Goal: Information Seeking & Learning: Learn about a topic

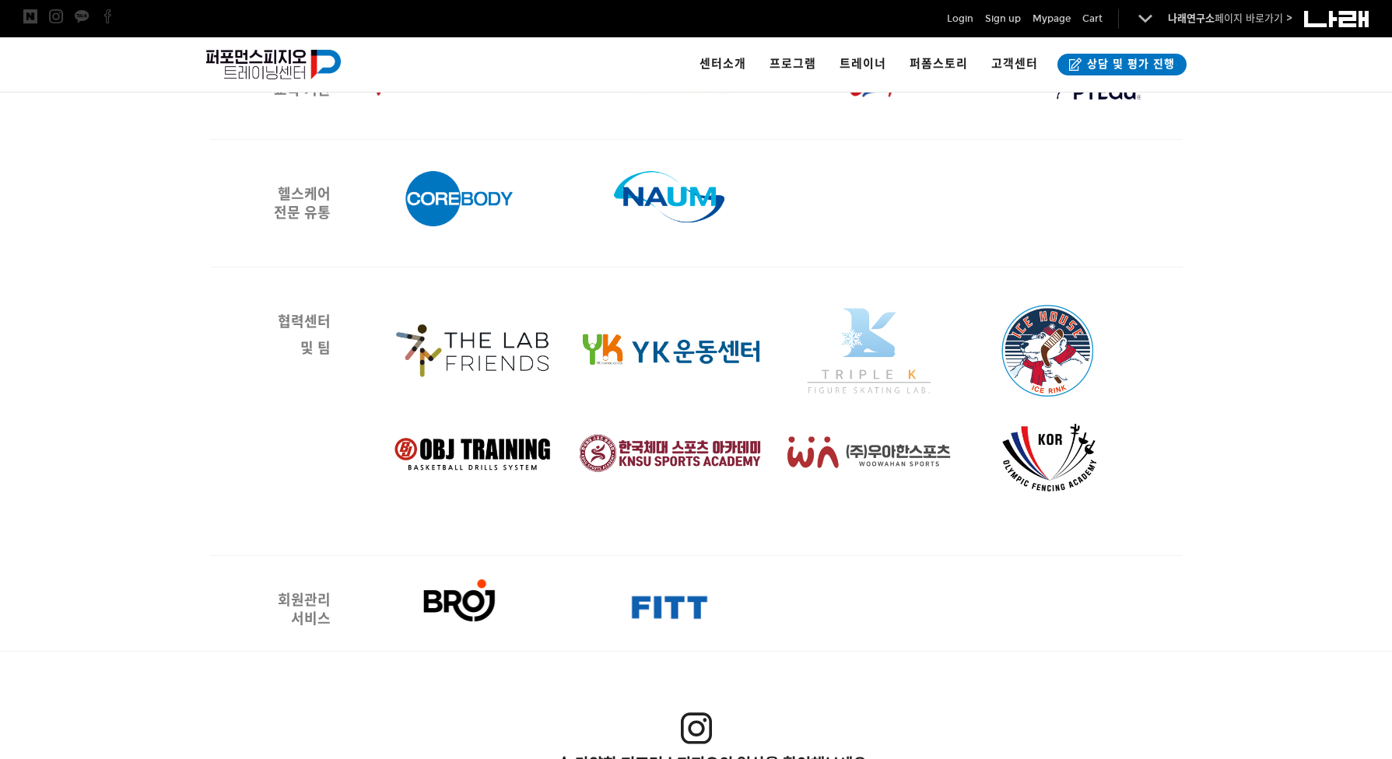
scroll to position [2412, 0]
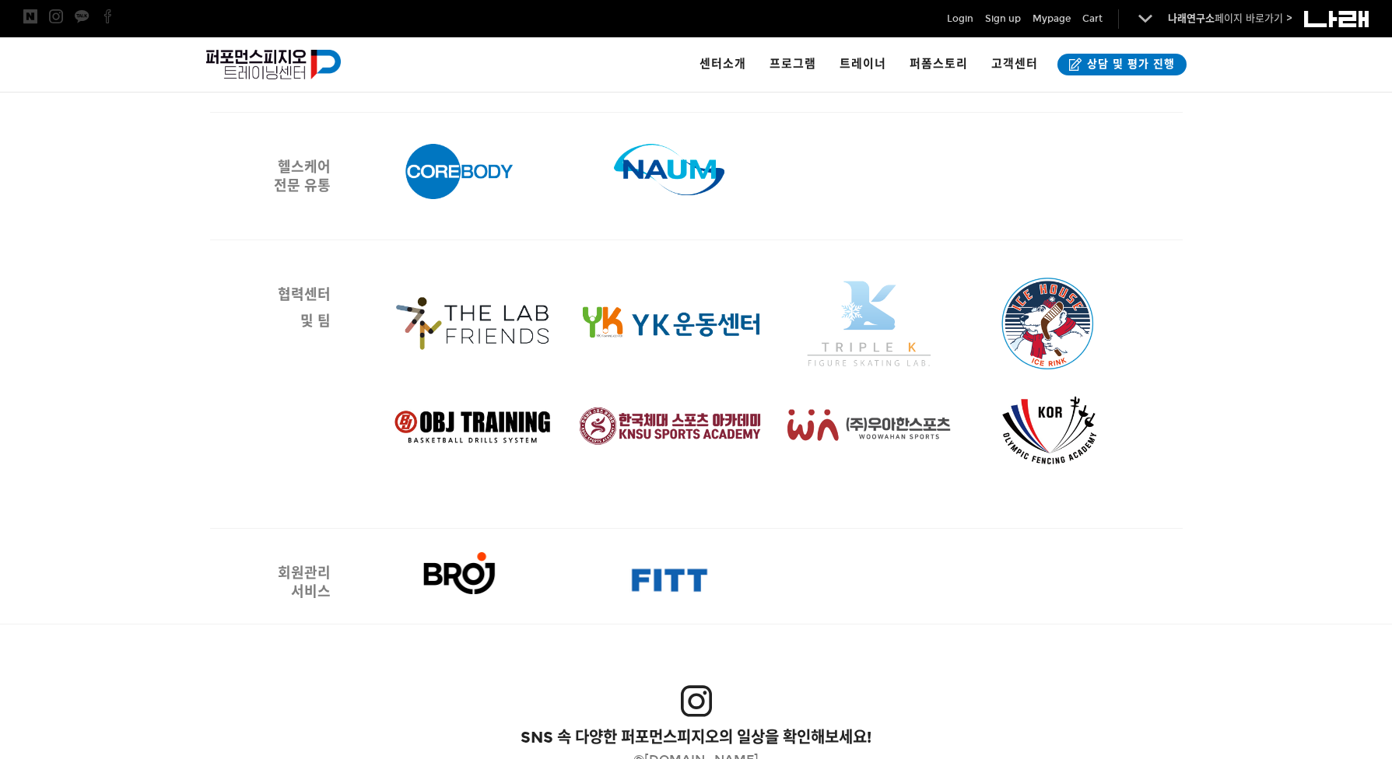
click at [496, 311] on img at bounding box center [773, 384] width 801 height 233
click at [646, 323] on img at bounding box center [773, 384] width 801 height 233
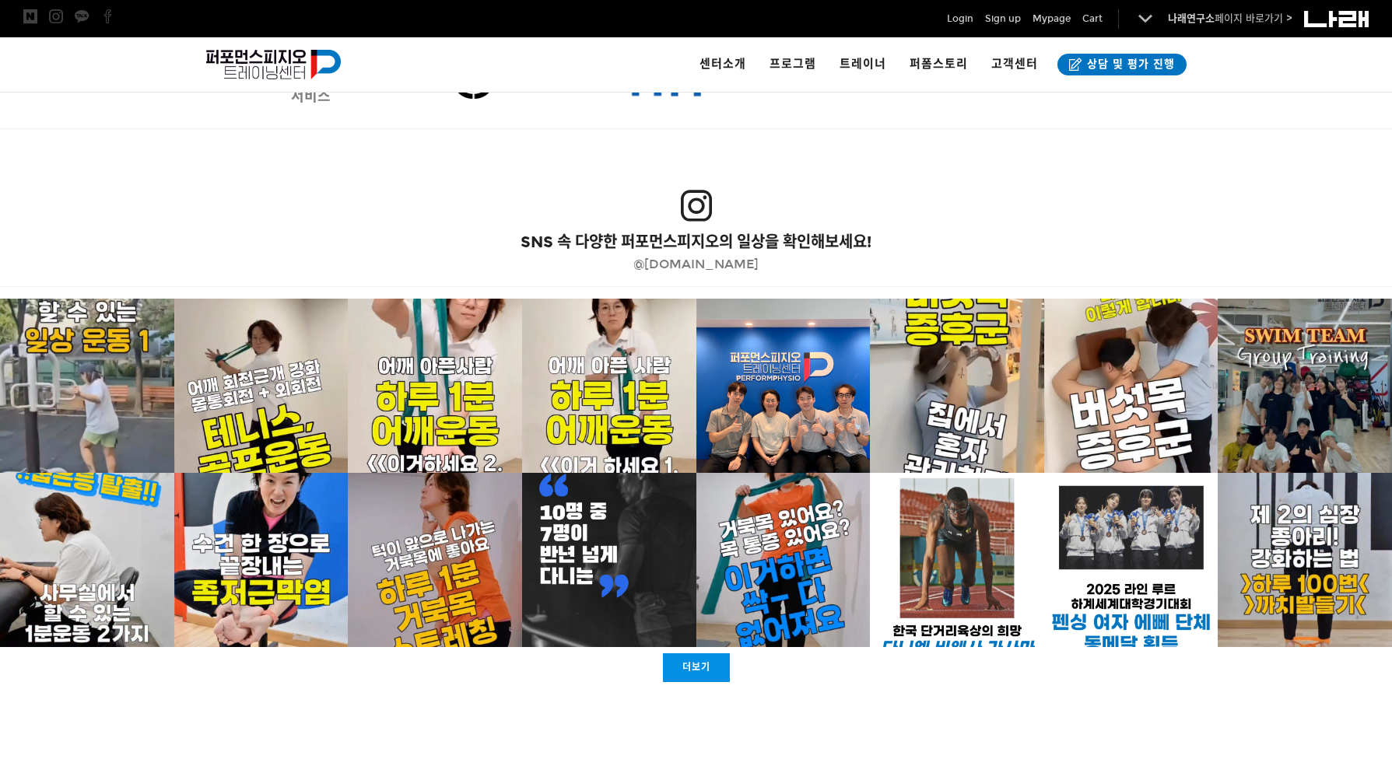
scroll to position [2931, 0]
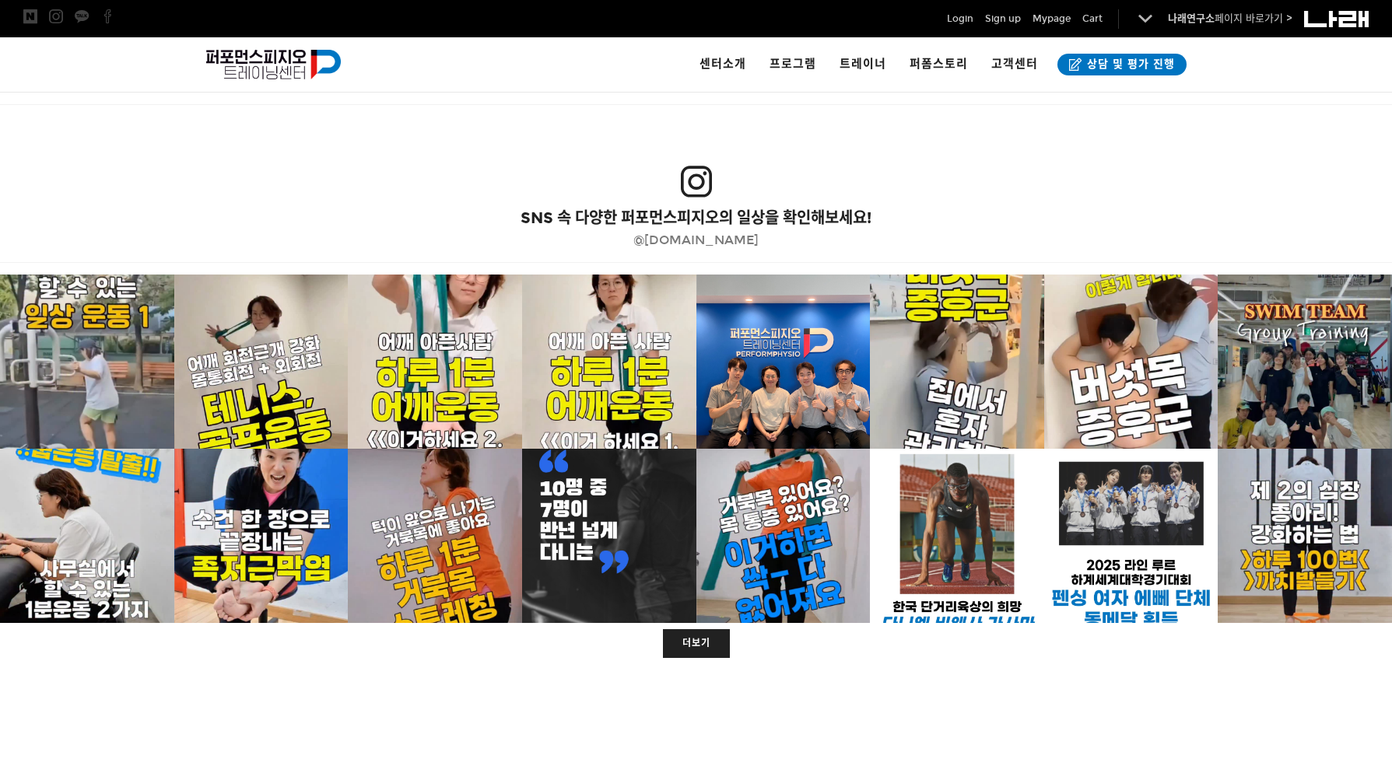
click at [692, 647] on link "더보기" at bounding box center [696, 643] width 67 height 29
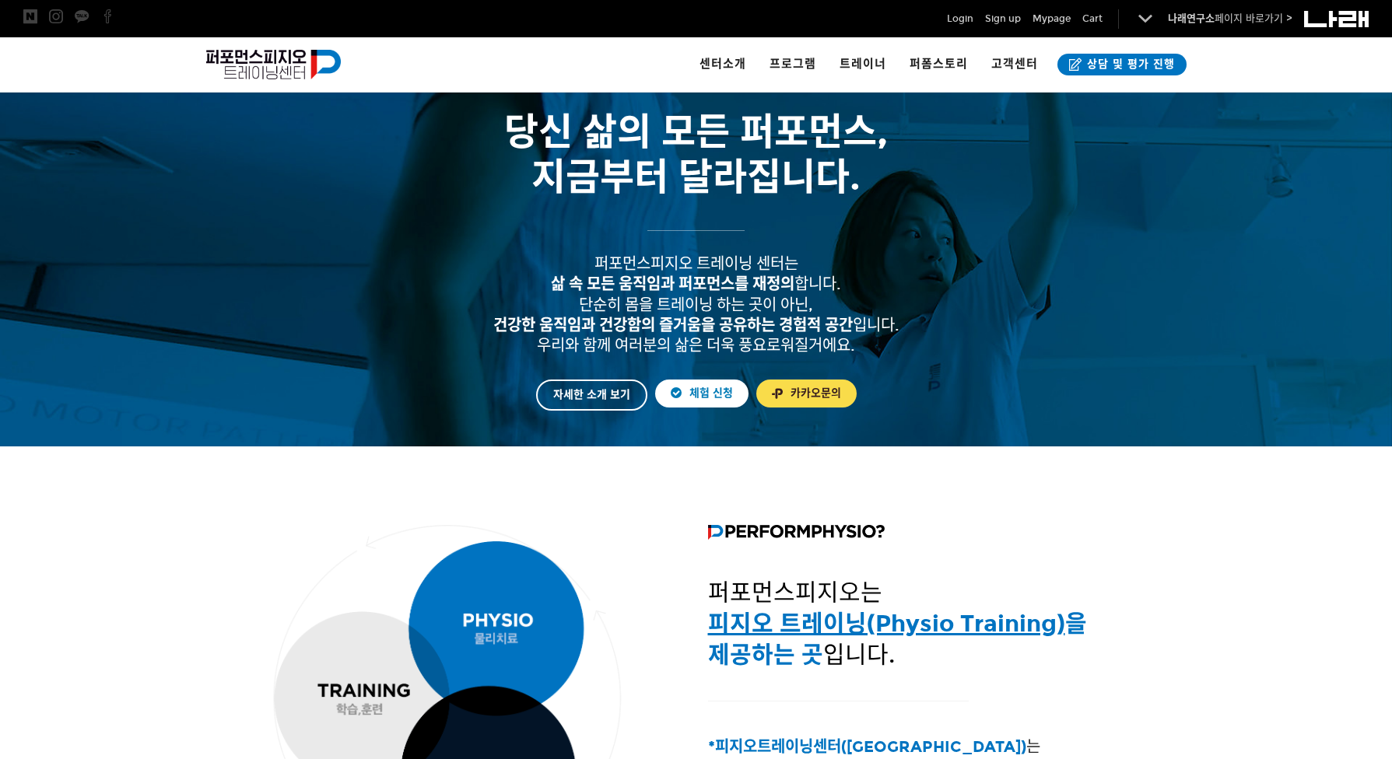
scroll to position [0, 0]
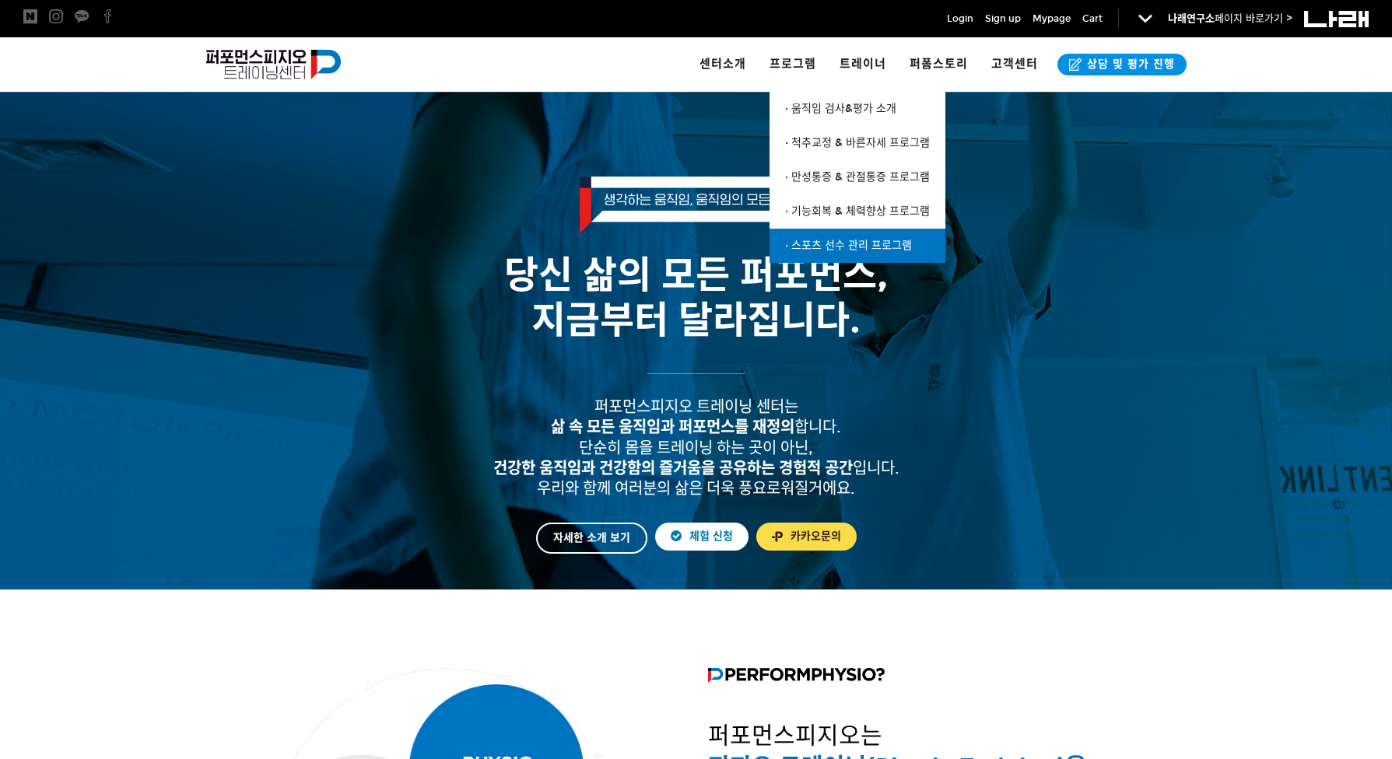
click at [851, 251] on span "· 스포츠 선수 관리 프로그램" at bounding box center [848, 245] width 127 height 13
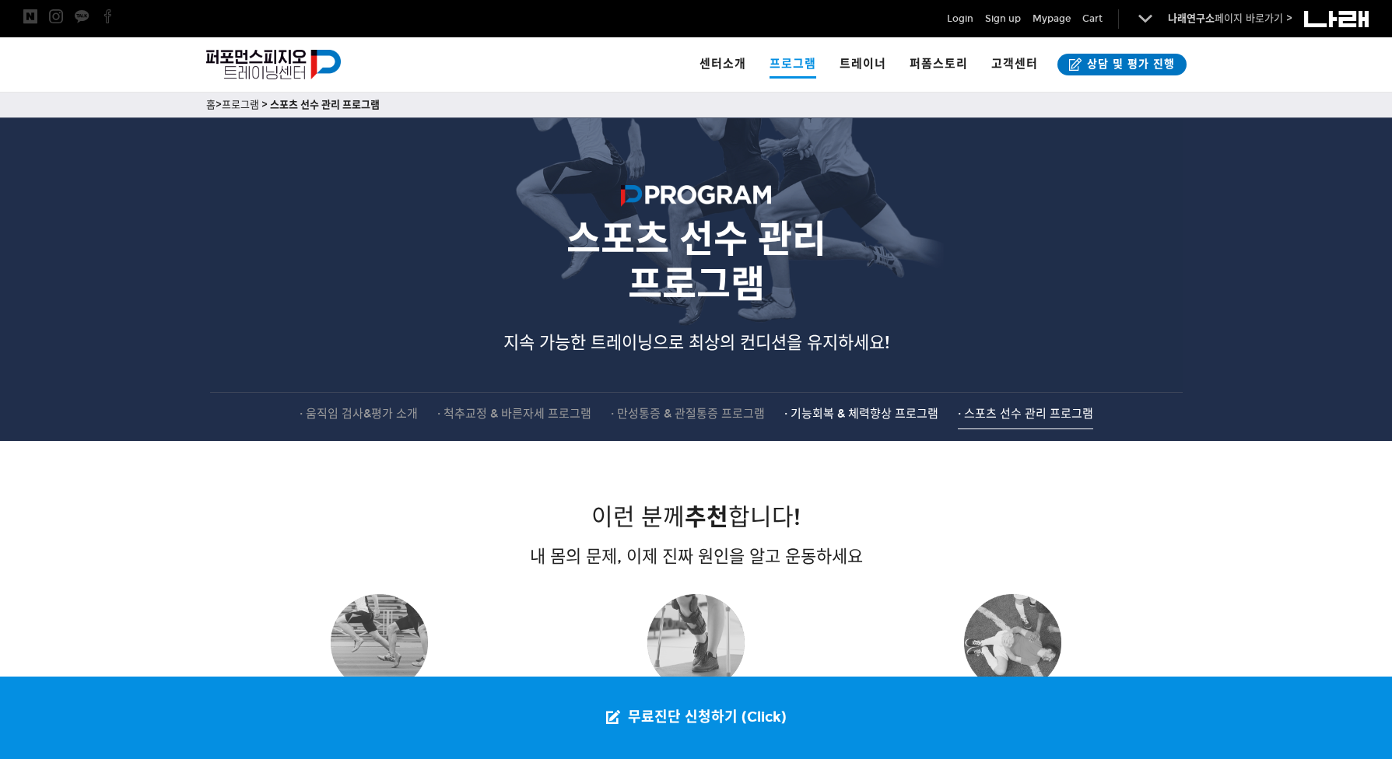
click at [844, 414] on span "· 기능회복 & 체력향상 프로그램" at bounding box center [861, 414] width 154 height 14
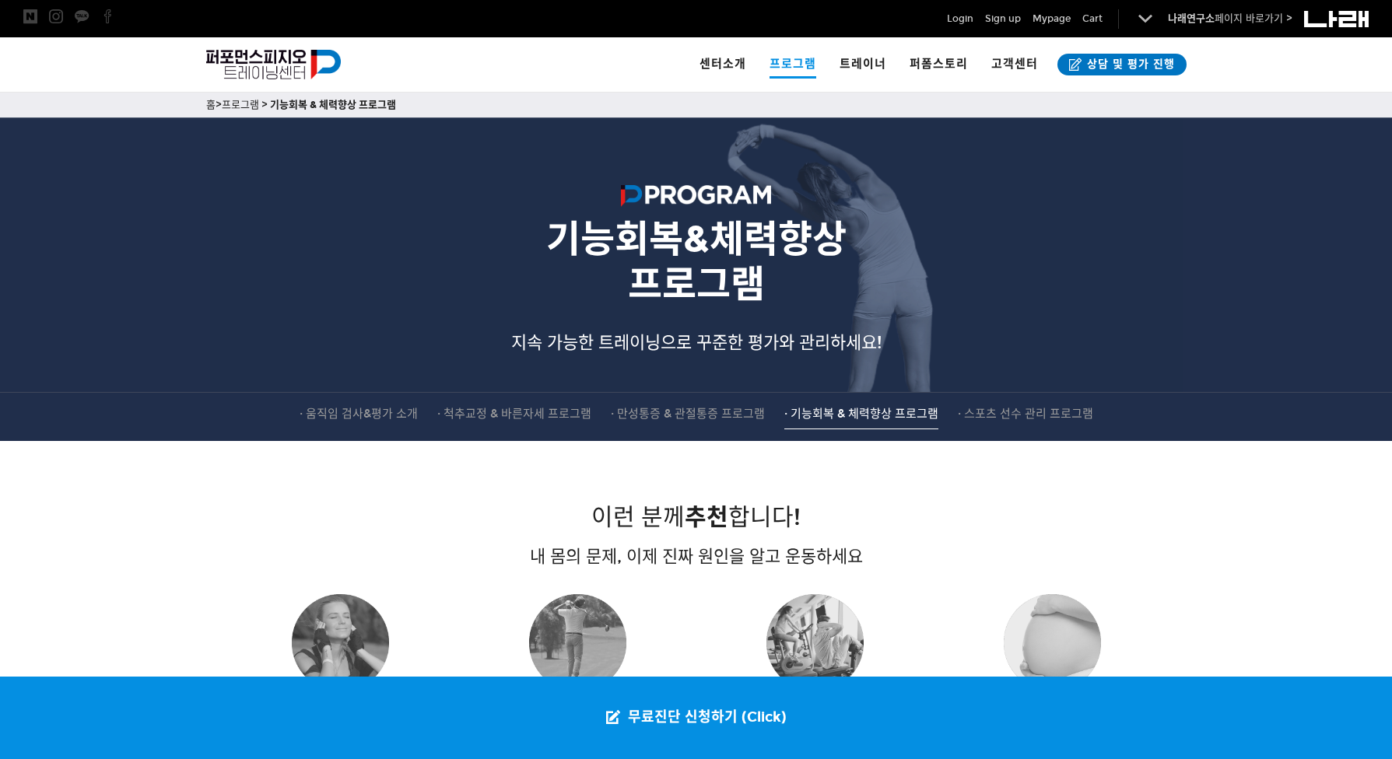
click at [882, 193] on h3 "기능회복&체력향상 프로그램" at bounding box center [696, 246] width 972 height 122
click at [628, 342] on span "지속 가능한 트레이닝으로 꾸준한 평가와 관리하세요!" at bounding box center [696, 342] width 370 height 21
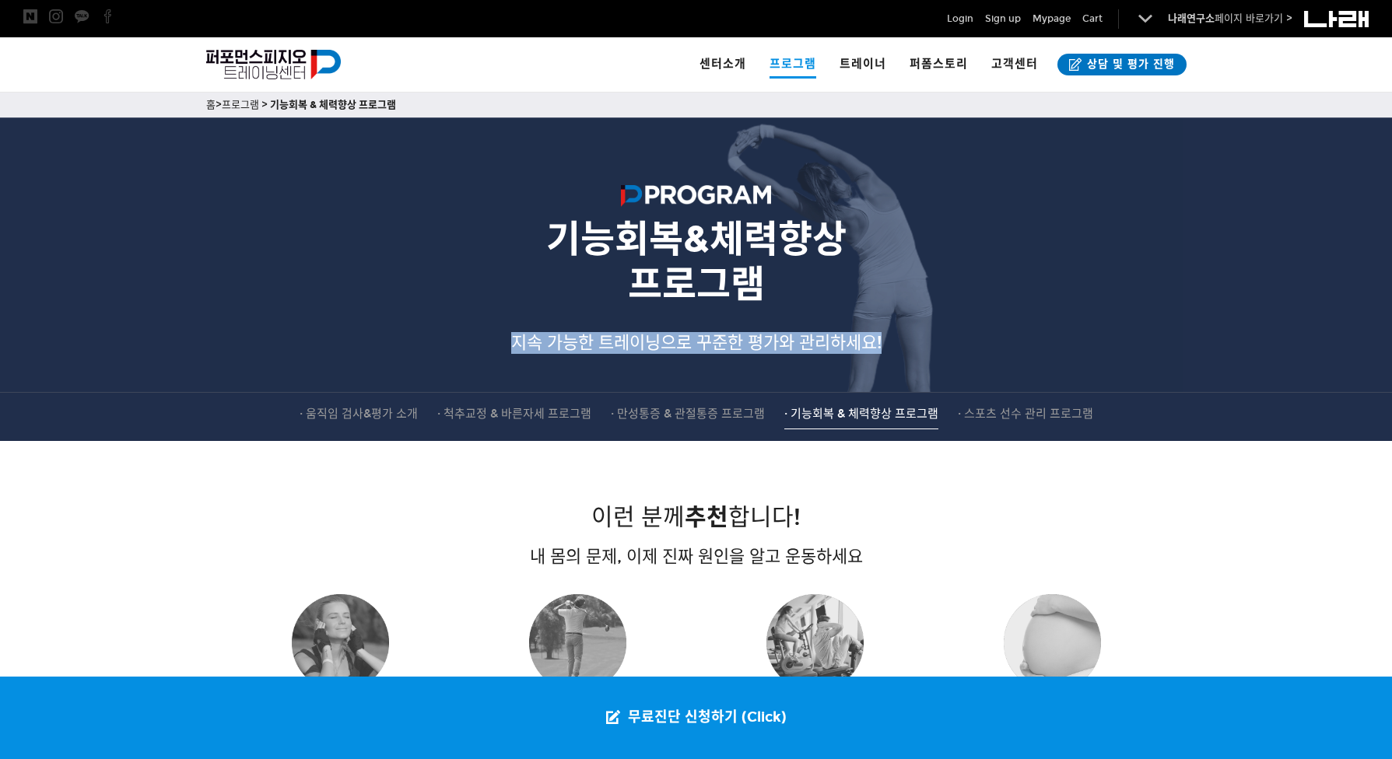
click at [628, 342] on span "지속 가능한 트레이닝으로 꾸준한 평가와 관리하세요!" at bounding box center [696, 342] width 370 height 21
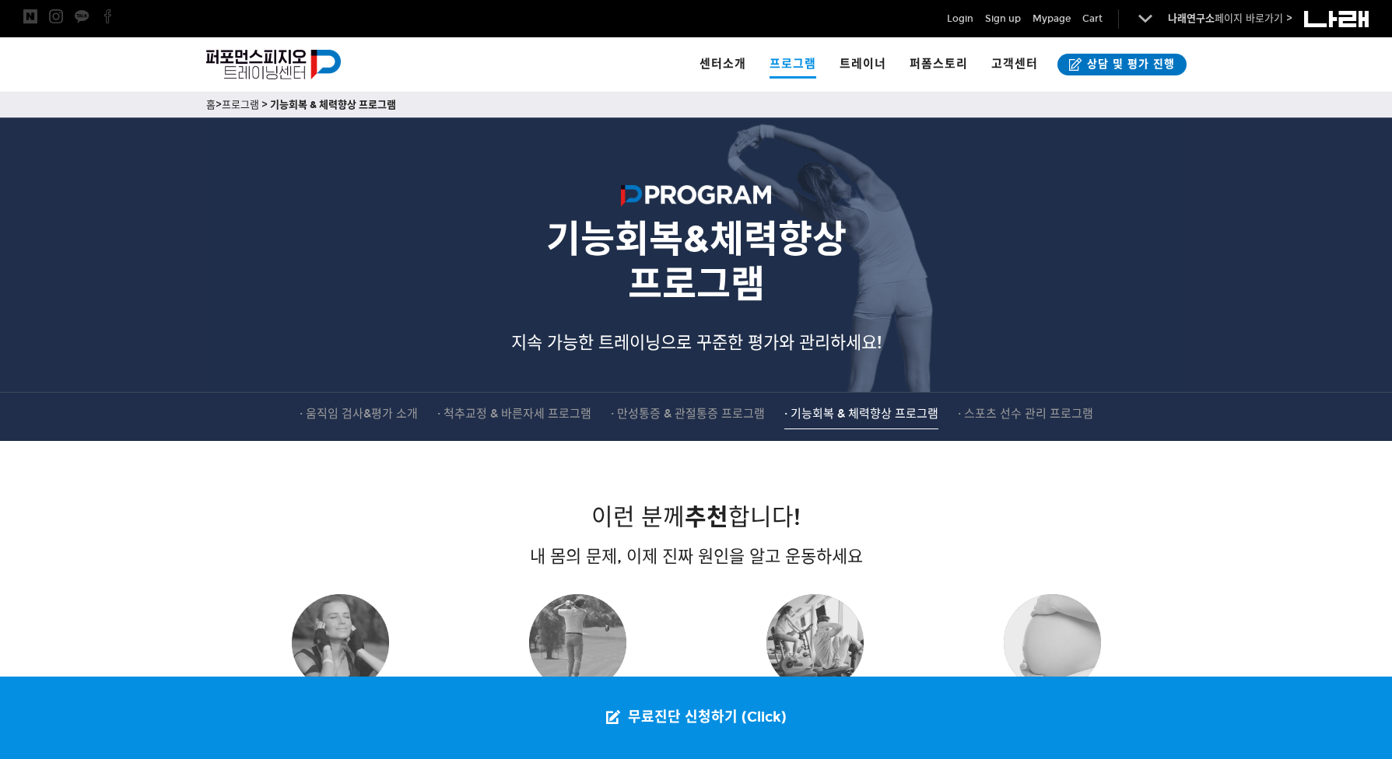
click at [751, 273] on strong "프로그램" at bounding box center [696, 284] width 137 height 46
click at [748, 191] on img at bounding box center [696, 198] width 150 height 27
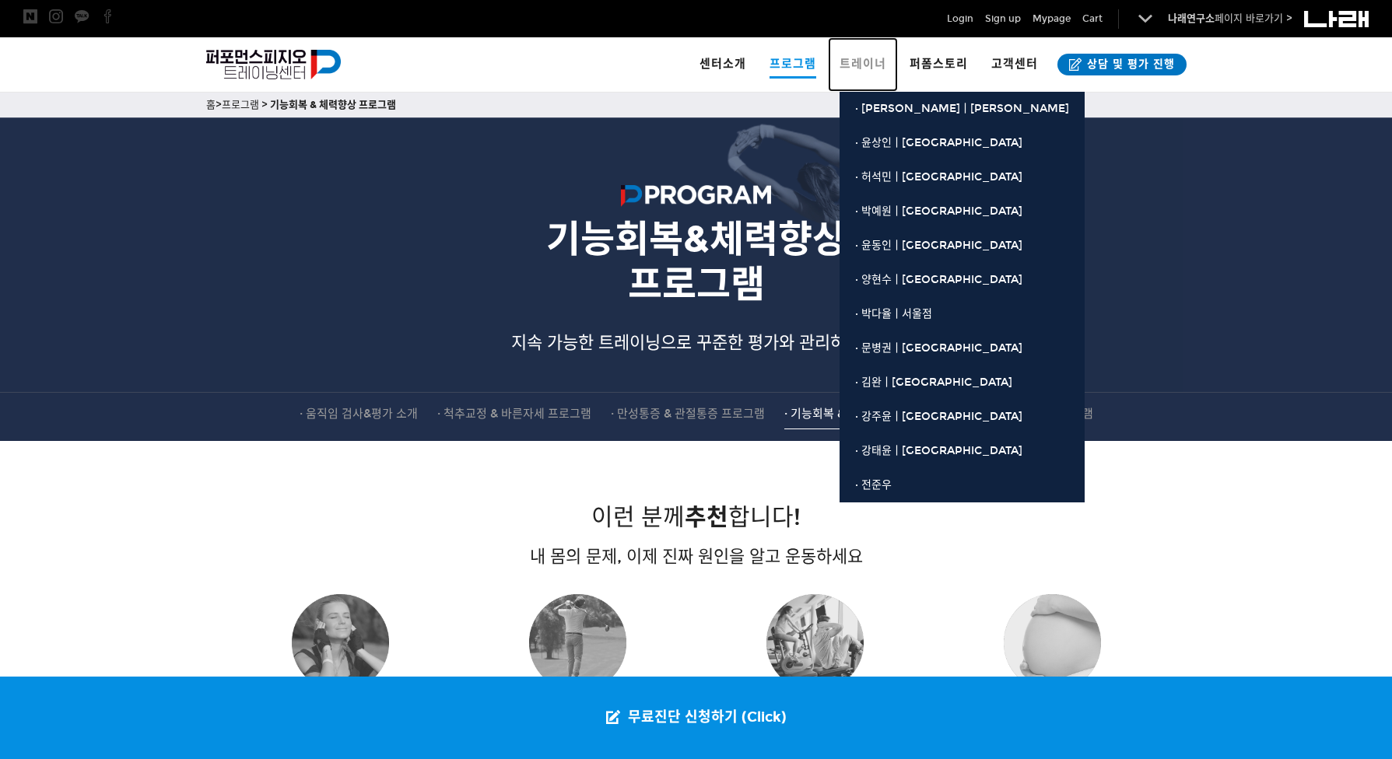
click at [867, 58] on span "트레이너" at bounding box center [862, 64] width 47 height 14
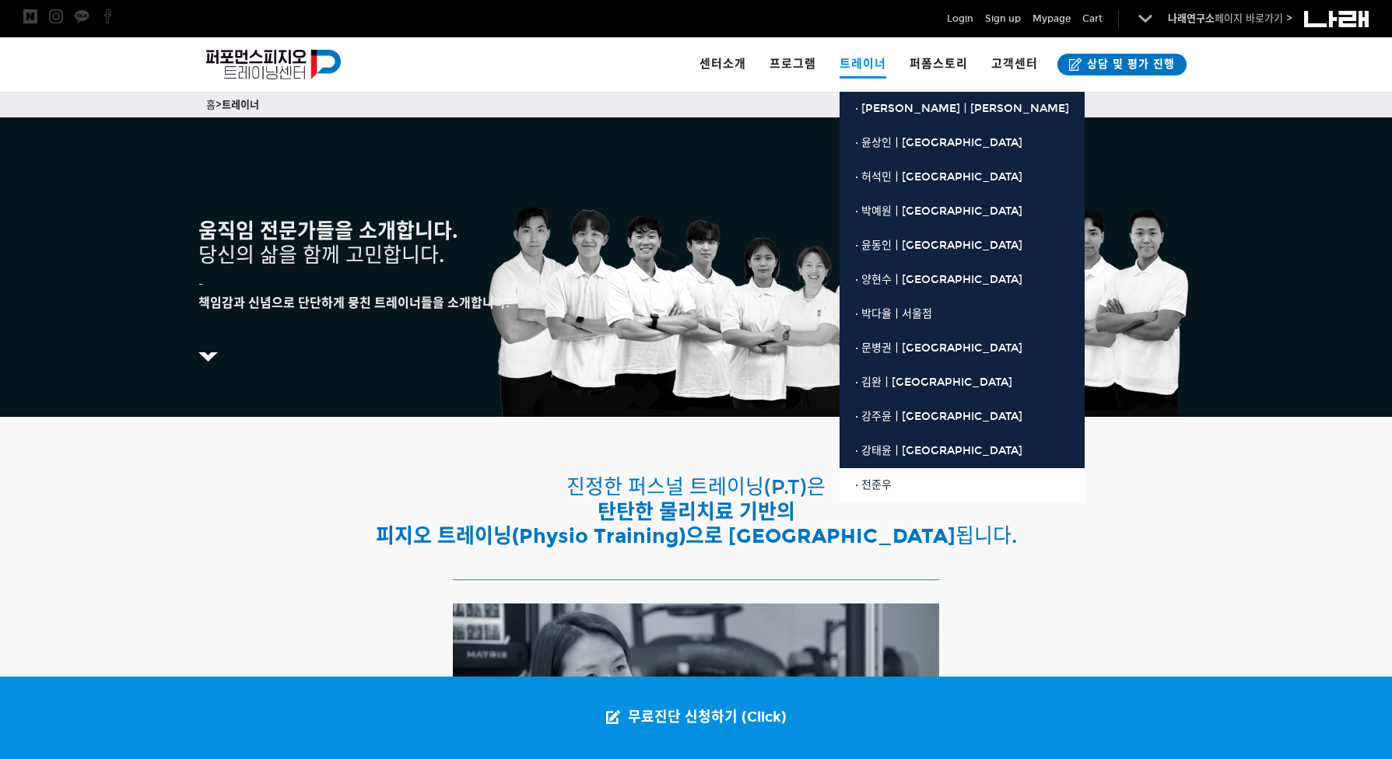
click at [869, 482] on span "· 전준우" at bounding box center [873, 484] width 37 height 13
